Goal: Task Accomplishment & Management: Manage account settings

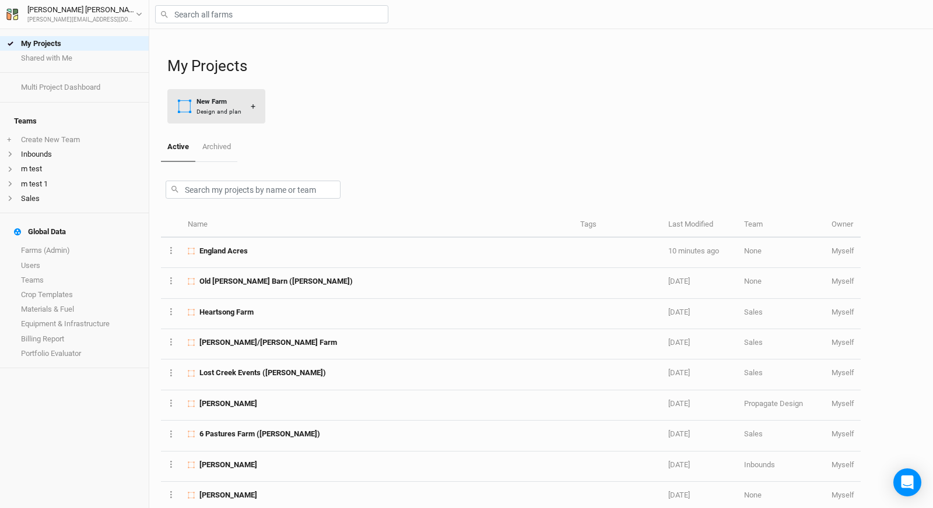
click at [219, 115] on div "Design and plan" at bounding box center [219, 111] width 45 height 9
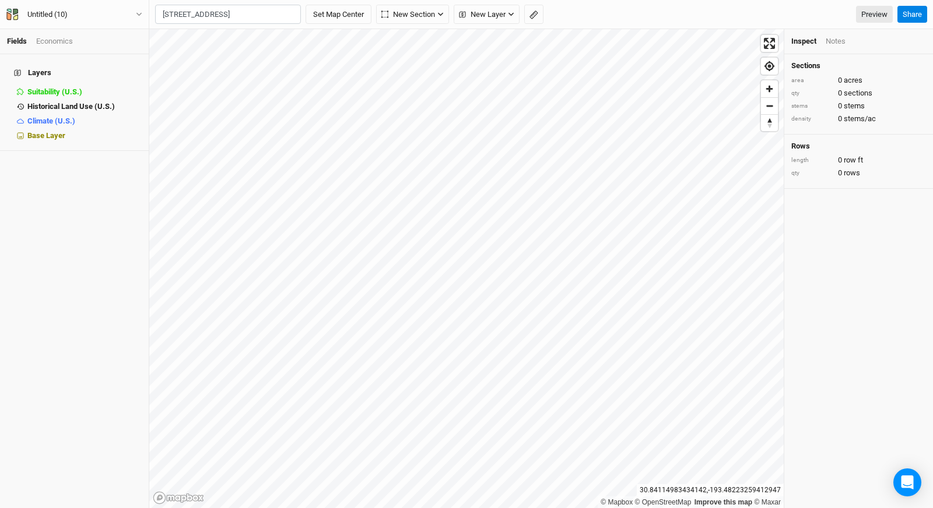
scroll to position [0, 30]
click at [211, 15] on input "[STREET_ADDRESS]" at bounding box center [228, 15] width 146 height 20
click at [208, 41] on div "[STREET_ADDRESS]" at bounding box center [250, 39] width 145 height 10
type input "[STREET_ADDRESS][US_STATE]"
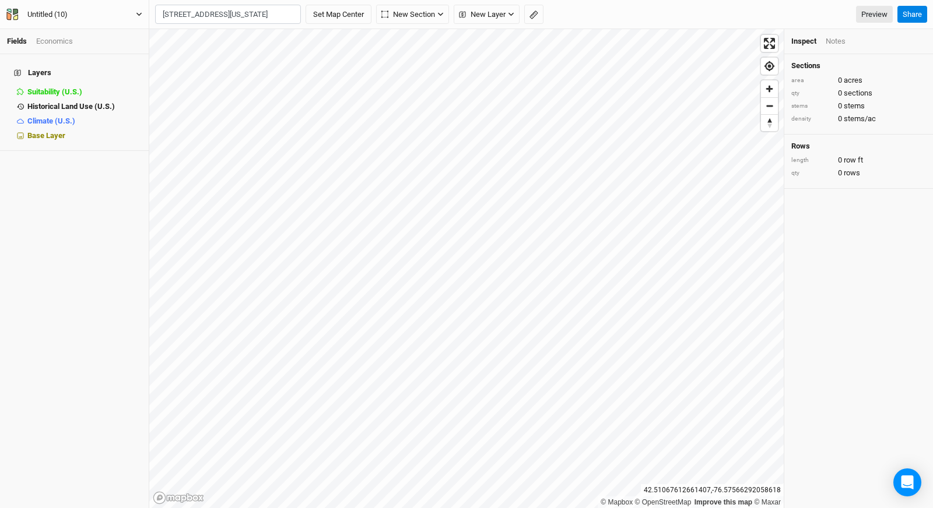
click at [90, 17] on button "Untitled (10)" at bounding box center [74, 14] width 137 height 13
click at [85, 47] on button "Project Settings" at bounding box center [97, 47] width 92 height 15
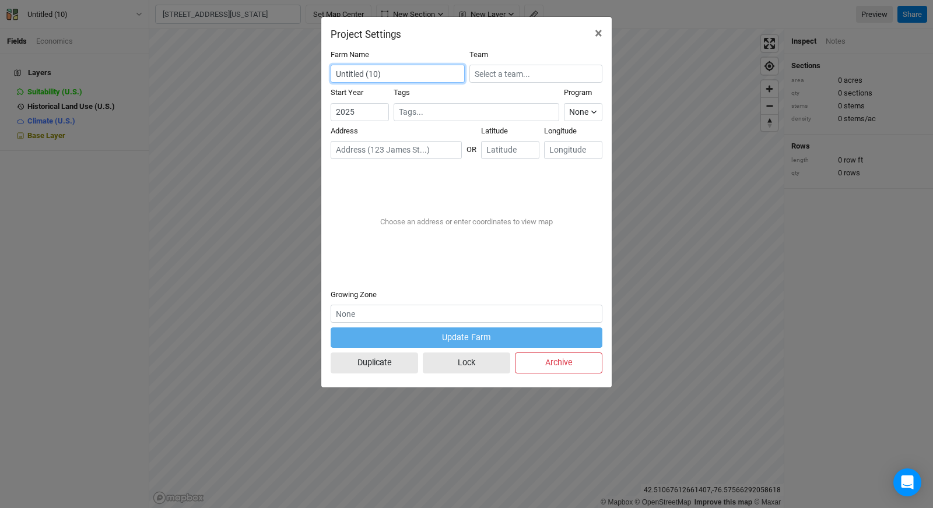
drag, startPoint x: 415, startPoint y: 77, endPoint x: 249, endPoint y: 73, distance: 165.6
click at [249, 73] on div "Project Settings × Farm Name Untitled (10) Team Start Year [DATE] Tags Program …" at bounding box center [466, 254] width 933 height 508
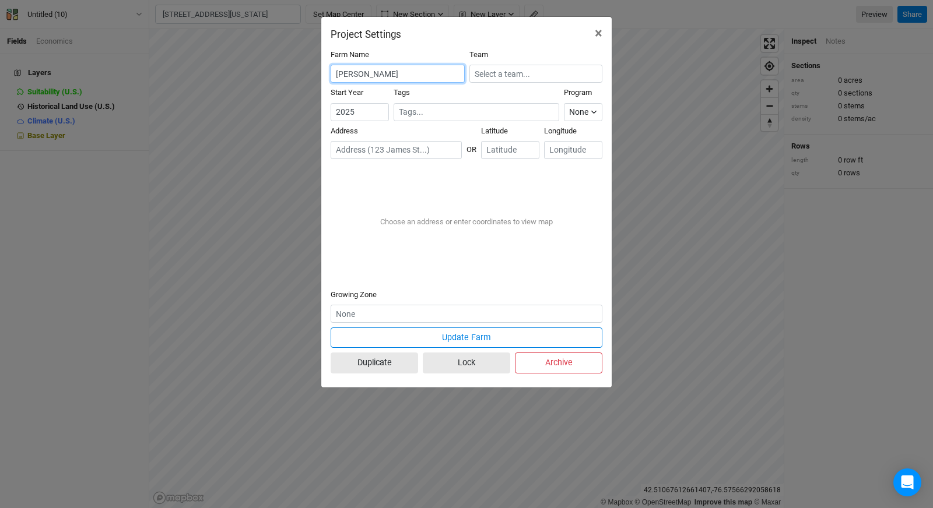
type input "[PERSON_NAME]"
click at [545, 74] on input "text" at bounding box center [535, 74] width 133 height 18
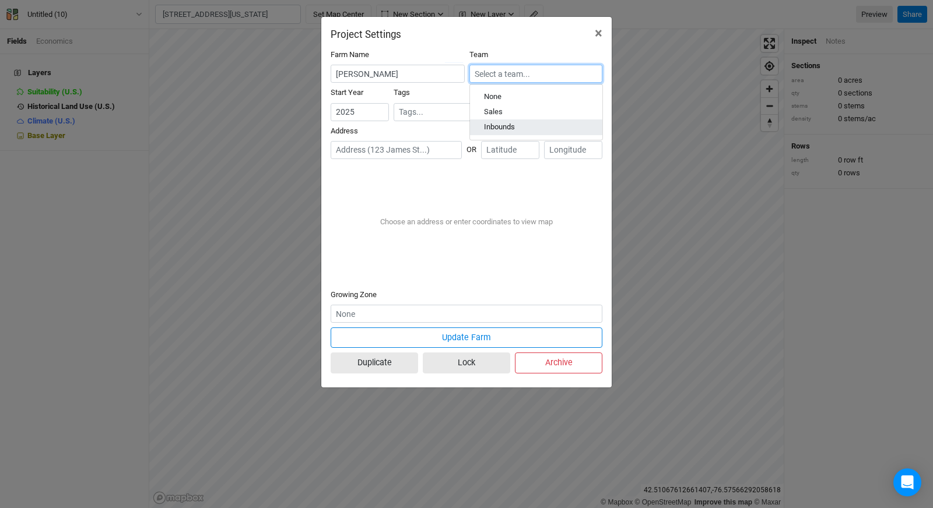
click at [525, 127] on div "Inbounds" at bounding box center [536, 127] width 104 height 10
type input "Inbounds"
click at [360, 157] on input "text" at bounding box center [396, 150] width 131 height 18
paste input "[STREET_ADDRESS]"
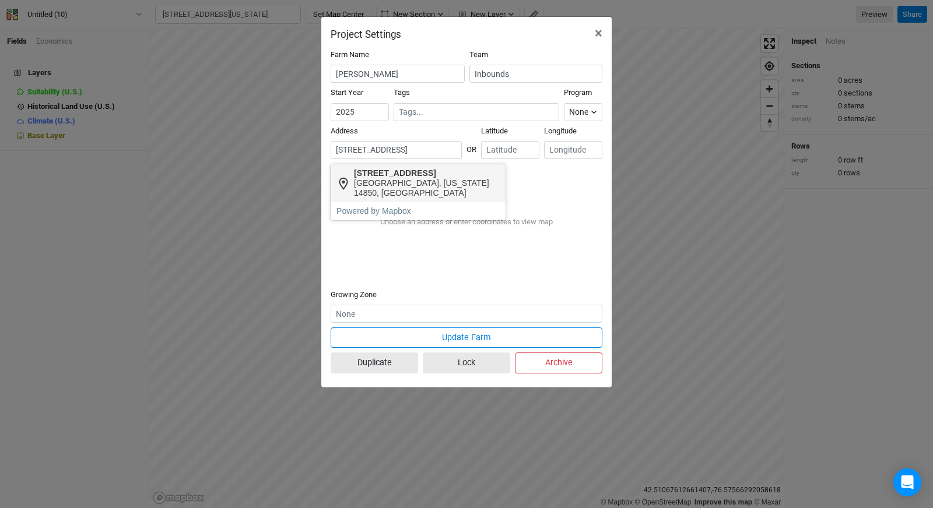
click at [413, 181] on div "[GEOGRAPHIC_DATA], [US_STATE] 14850, [GEOGRAPHIC_DATA]" at bounding box center [426, 188] width 145 height 20
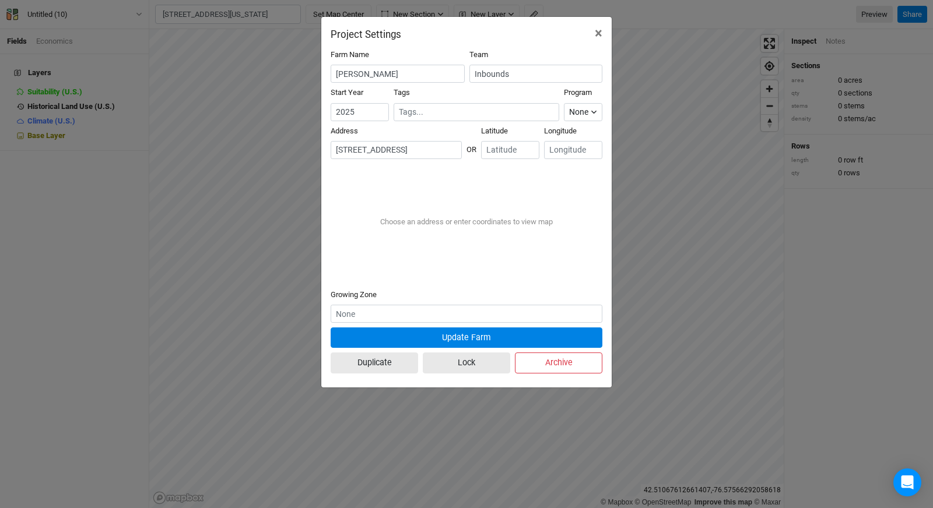
type input "[STREET_ADDRESS][US_STATE]"
type input "42.504155"
type input "-76.57356"
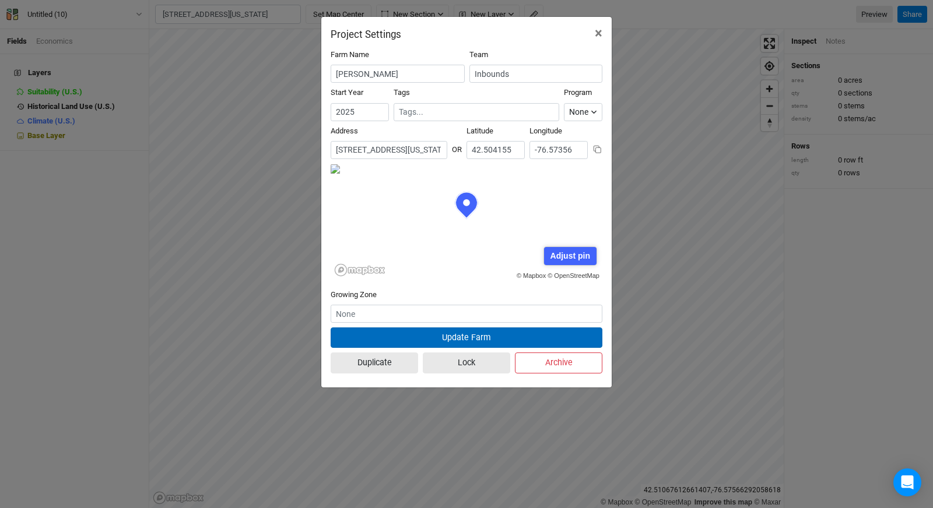
click at [429, 335] on button "Update Farm" at bounding box center [467, 338] width 272 height 20
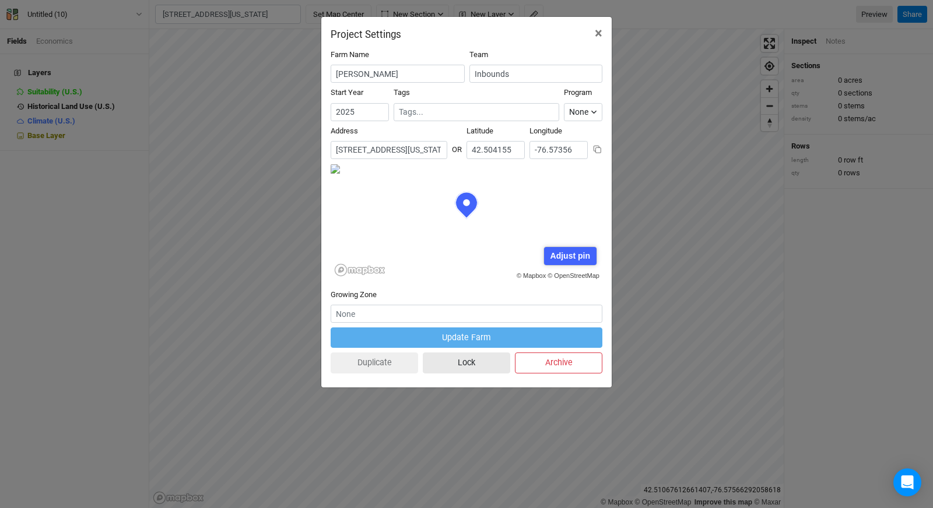
scroll to position [58, 136]
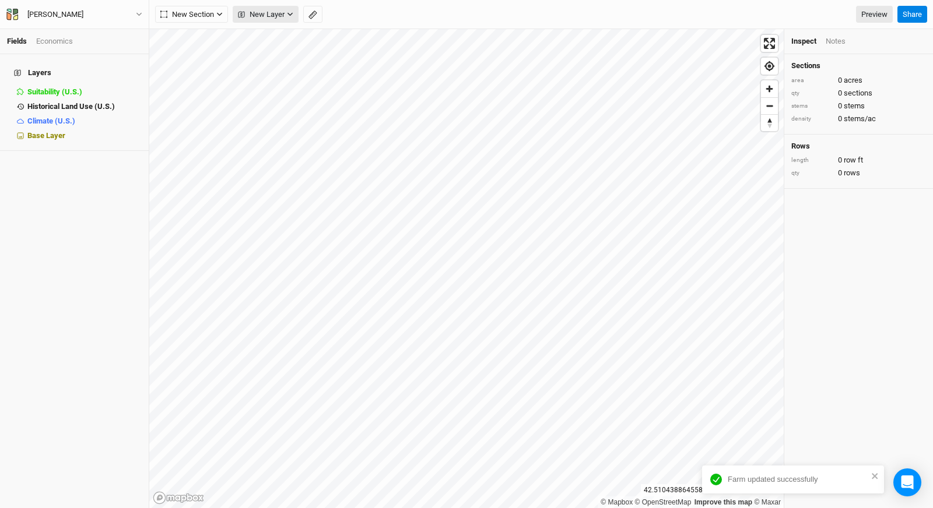
click at [271, 16] on span "New Layer" at bounding box center [261, 15] width 47 height 12
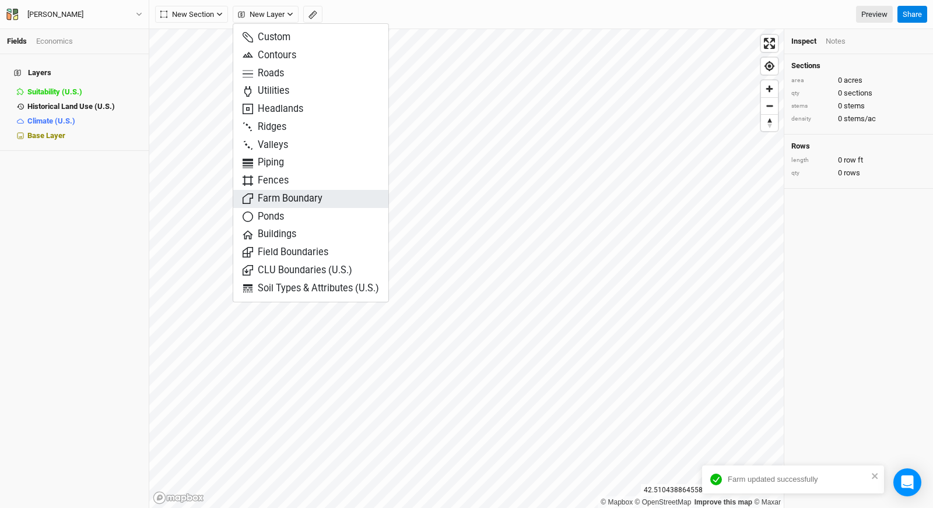
click at [282, 200] on span "Farm Boundary" at bounding box center [283, 198] width 80 height 13
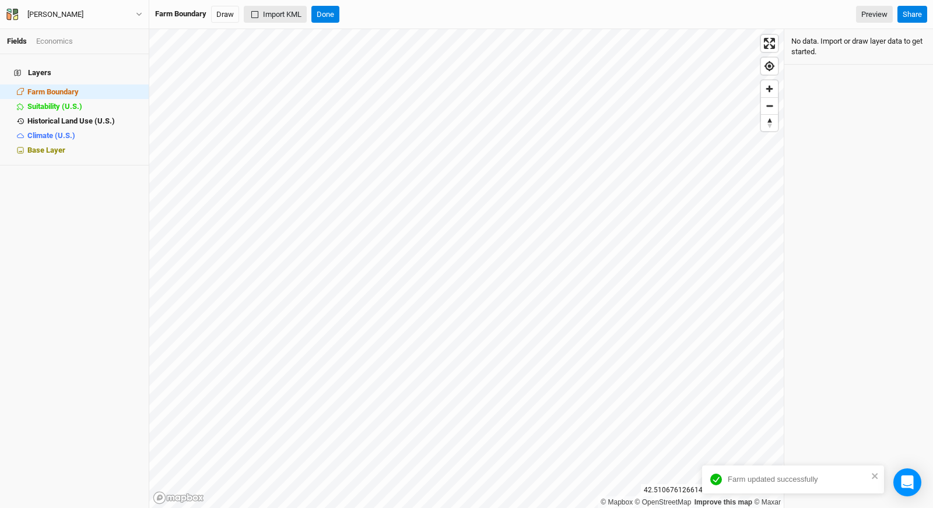
click at [275, 17] on button "Import KML" at bounding box center [275, 14] width 63 height 17
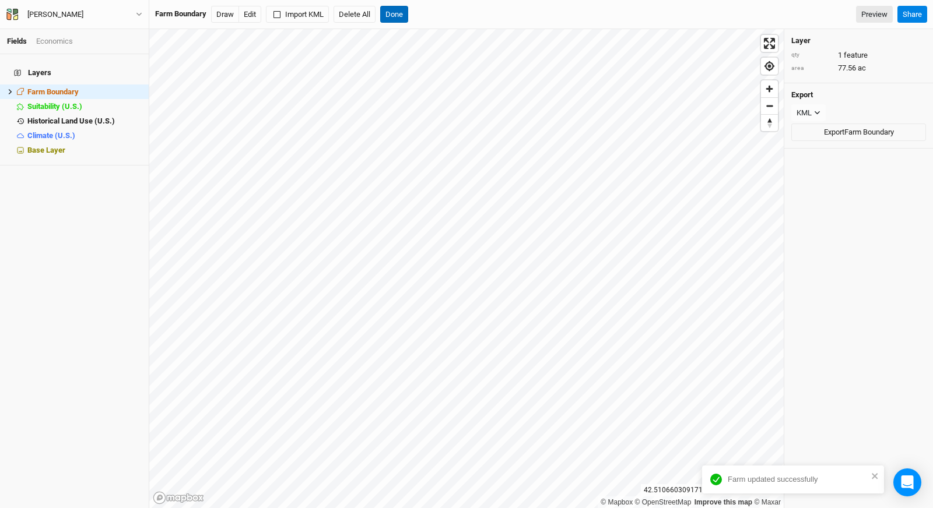
click at [395, 17] on button "Done" at bounding box center [394, 14] width 28 height 17
